Goal: Information Seeking & Learning: Learn about a topic

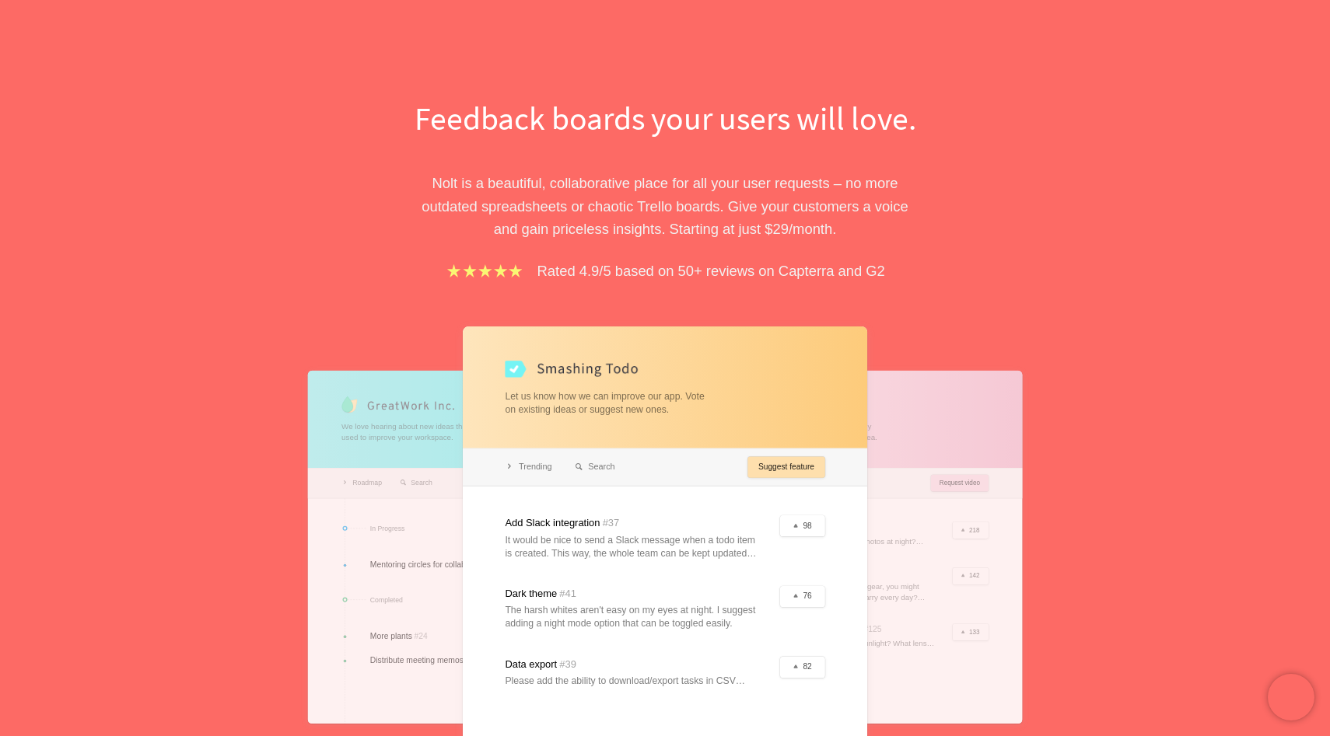
scroll to position [14, 0]
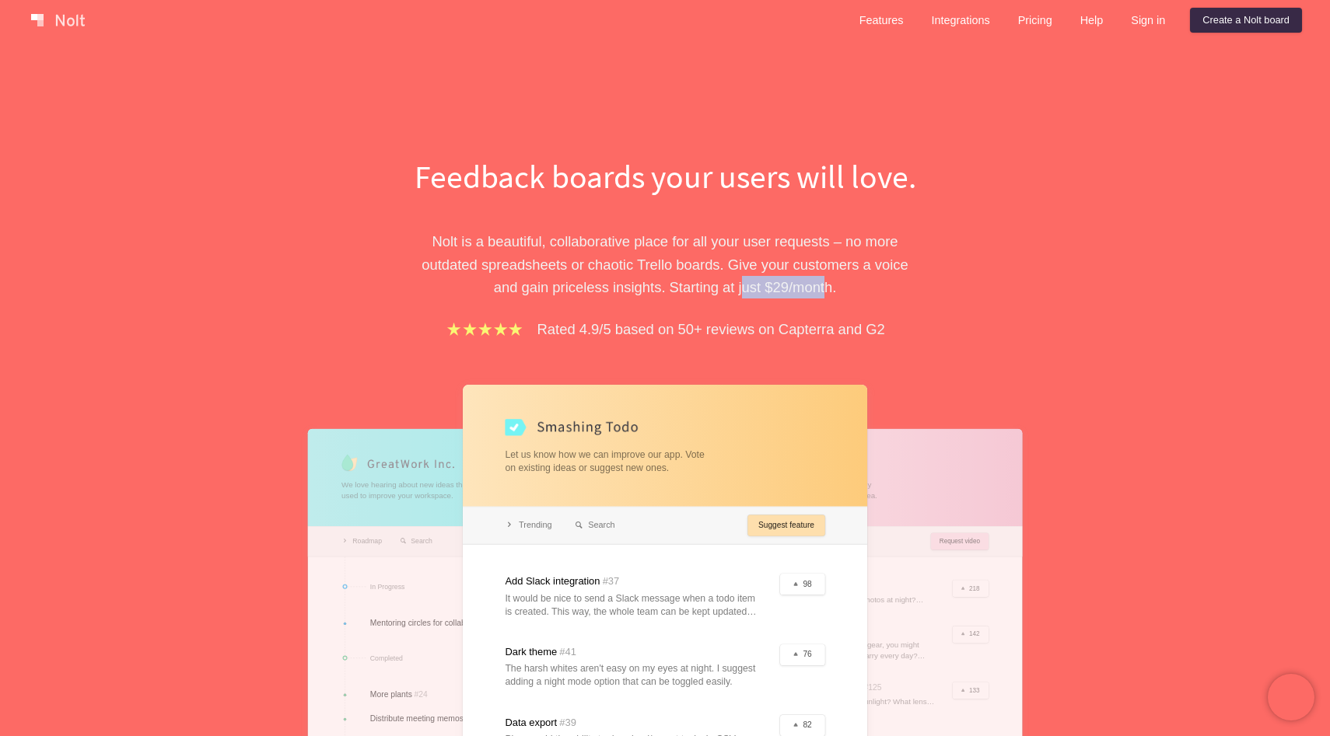
drag, startPoint x: 743, startPoint y: 288, endPoint x: 830, endPoint y: 290, distance: 86.3
click at [830, 288] on p "[PERSON_NAME] is a beautiful, collaborative place for all your user requests – …" at bounding box center [665, 264] width 537 height 68
click at [1000, 103] on div "Feedback boards your users will love. [PERSON_NAME] is a beautiful, collaborati…" at bounding box center [665, 501] width 1330 height 894
click at [881, 13] on link "Features" at bounding box center [881, 20] width 69 height 25
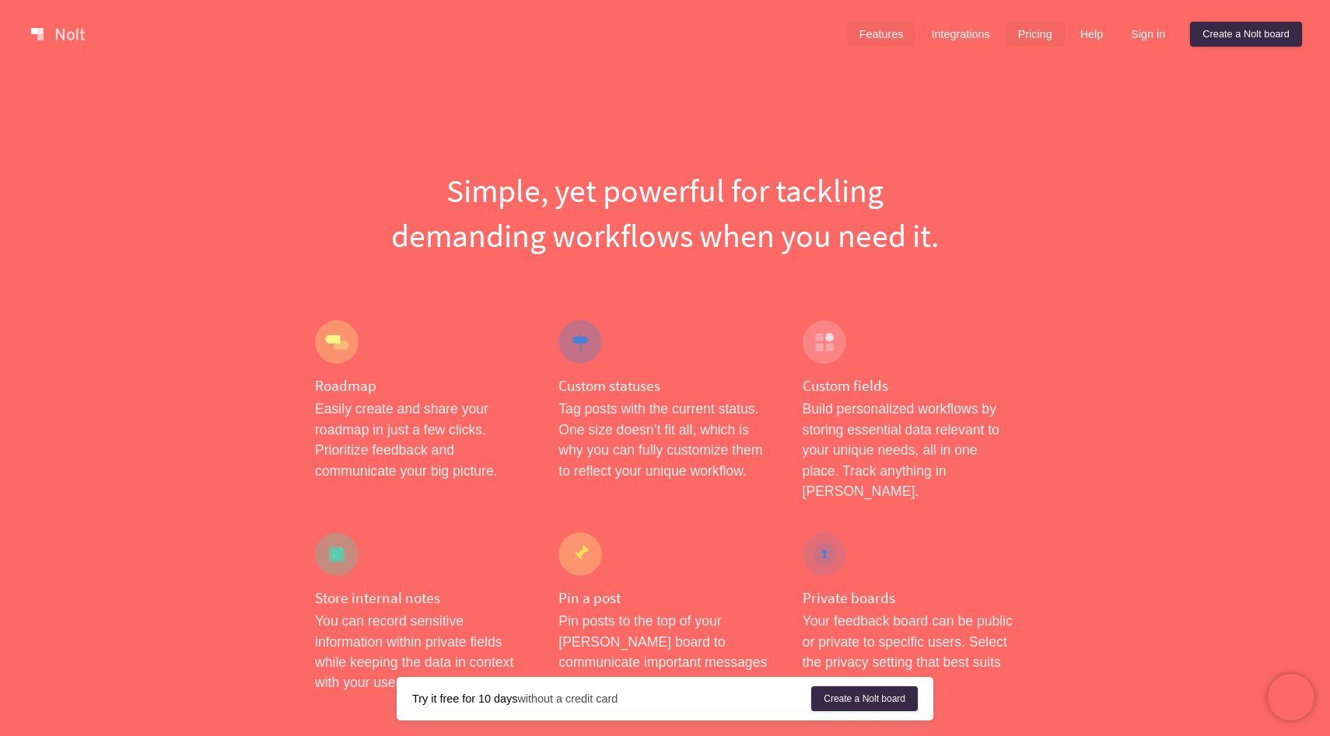
click at [1036, 32] on link "Pricing" at bounding box center [1034, 34] width 59 height 25
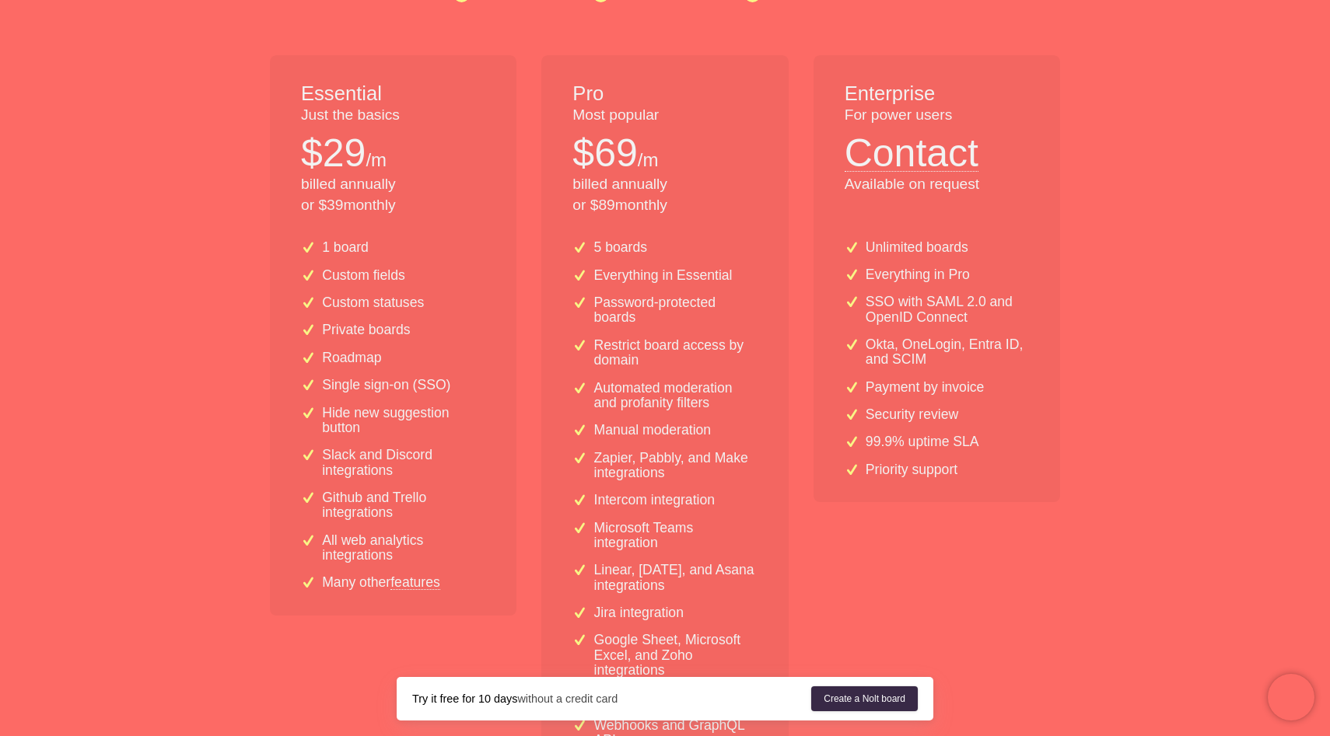
scroll to position [294, 0]
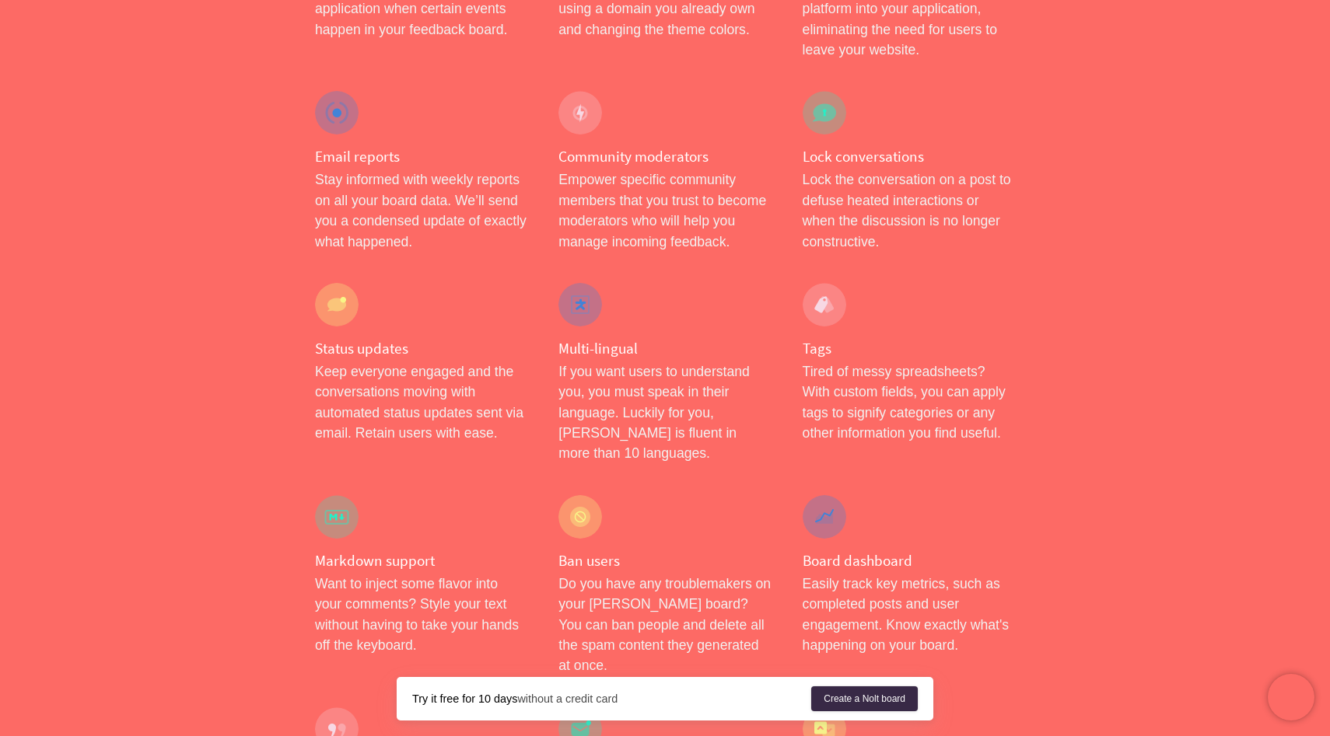
scroll to position [1698, 0]
